Goal: Task Accomplishment & Management: Manage account settings

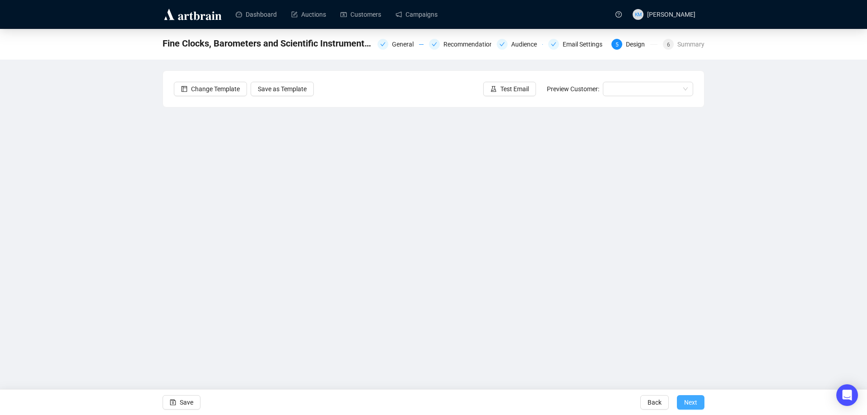
click at [692, 398] on span "Next" at bounding box center [690, 402] width 13 height 25
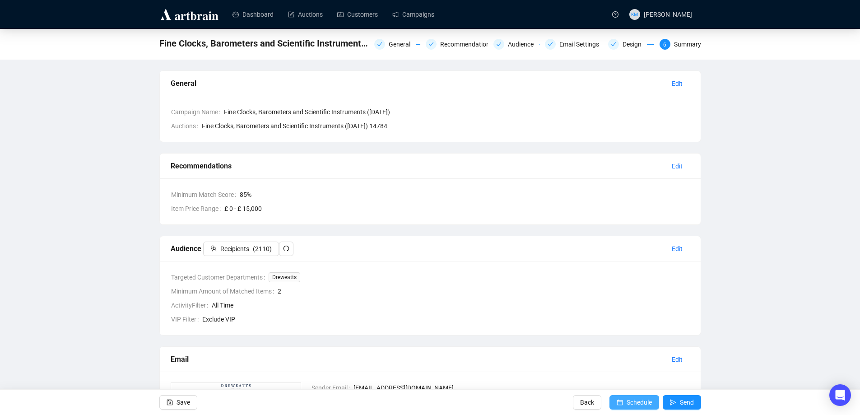
click at [632, 400] on span "Schedule" at bounding box center [639, 402] width 25 height 25
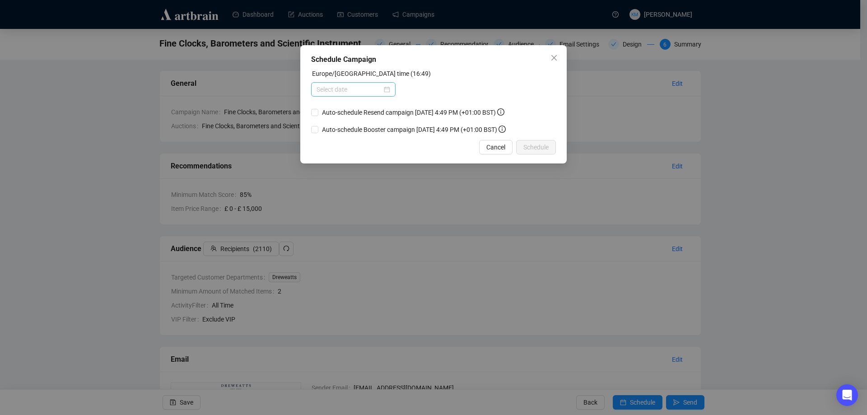
click at [390, 88] on div at bounding box center [354, 89] width 74 height 10
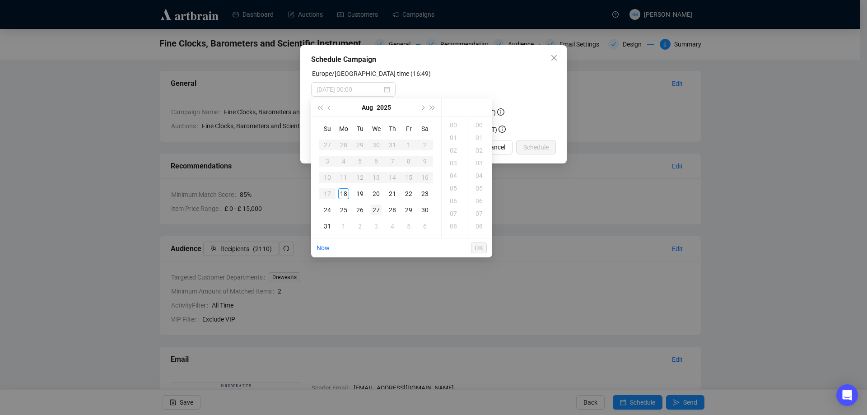
click at [378, 206] on div "27" at bounding box center [376, 210] width 11 height 11
click at [457, 173] on div "18" at bounding box center [455, 172] width 22 height 13
click at [481, 126] on div "18" at bounding box center [480, 127] width 22 height 13
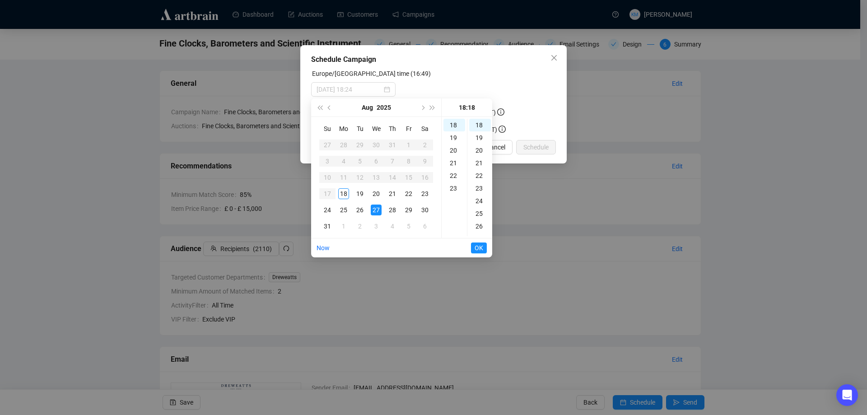
type input "[DATE] 18:18"
click at [484, 249] on button "OK" at bounding box center [479, 248] width 16 height 11
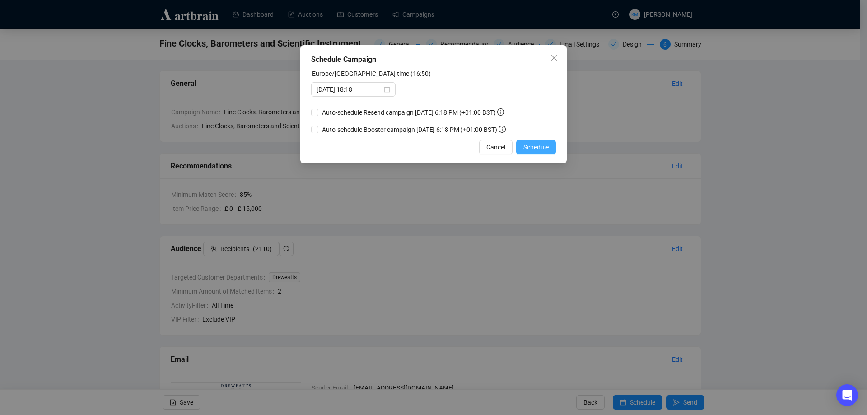
click at [532, 151] on span "Schedule" at bounding box center [536, 147] width 25 height 10
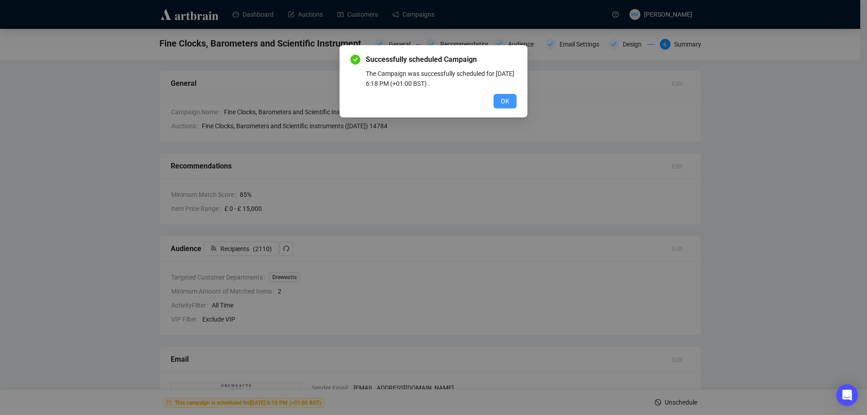
click at [498, 99] on button "OK" at bounding box center [505, 101] width 23 height 14
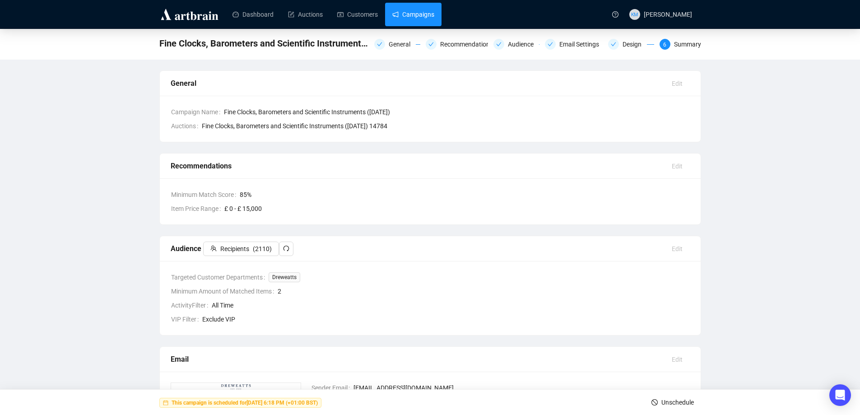
click at [427, 19] on link "Campaigns" at bounding box center [414, 14] width 42 height 23
